Goal: Transaction & Acquisition: Purchase product/service

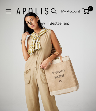
click at [45, 26] on link "New" at bounding box center [40, 23] width 9 height 5
